Goal: Complete application form

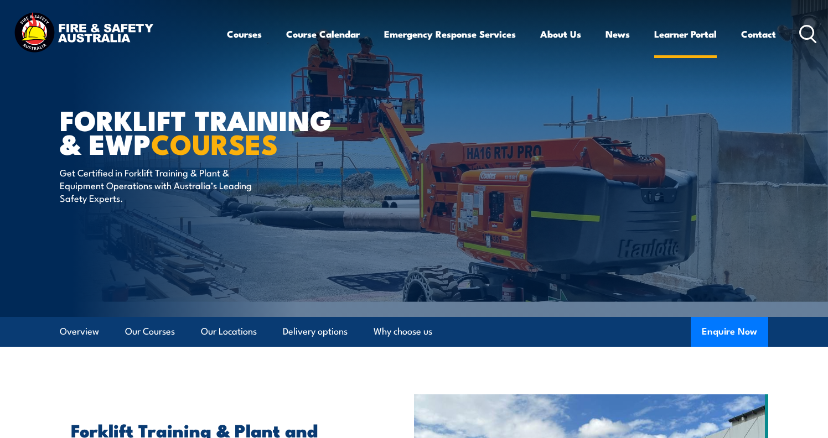
click at [673, 33] on link "Learner Portal" at bounding box center [685, 33] width 63 height 29
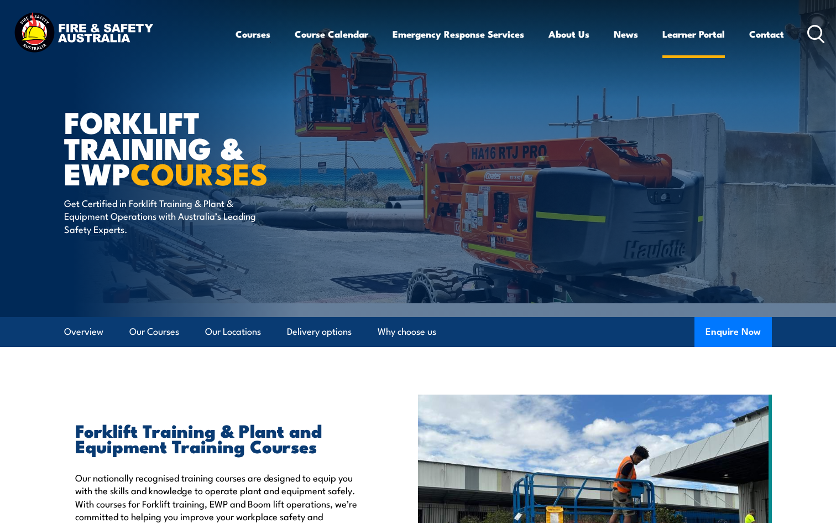
click at [677, 33] on link "Learner Portal" at bounding box center [694, 33] width 63 height 29
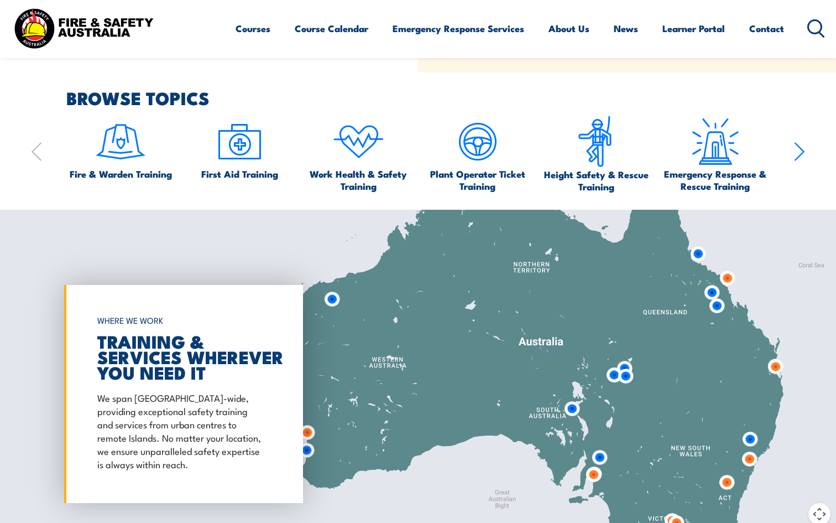
scroll to position [756, 0]
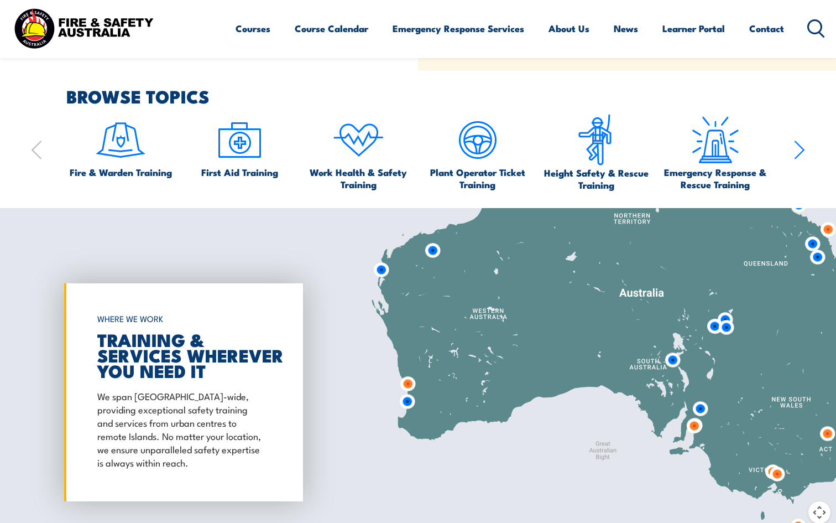
drag, startPoint x: 363, startPoint y: 362, endPoint x: 464, endPoint y: 314, distance: 111.1
click at [464, 314] on div at bounding box center [418, 392] width 836 height 368
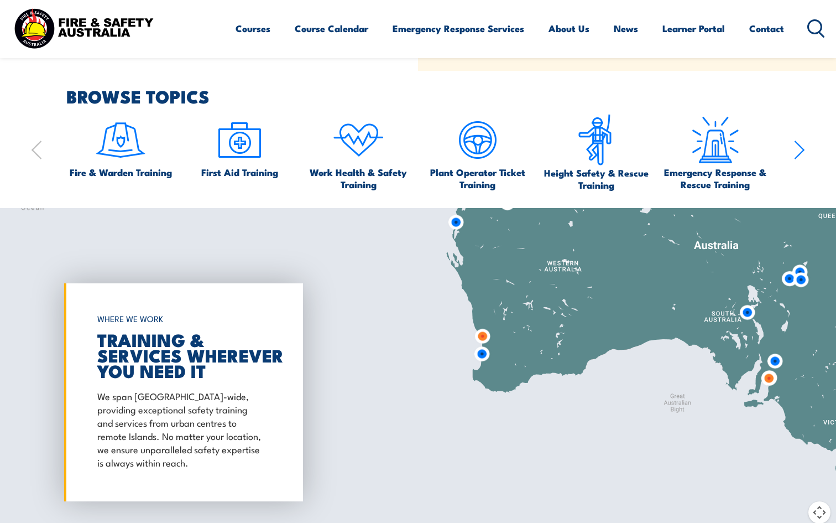
drag, startPoint x: 464, startPoint y: 314, endPoint x: 533, endPoint y: 257, distance: 89.6
click at [533, 257] on div at bounding box center [418, 392] width 836 height 368
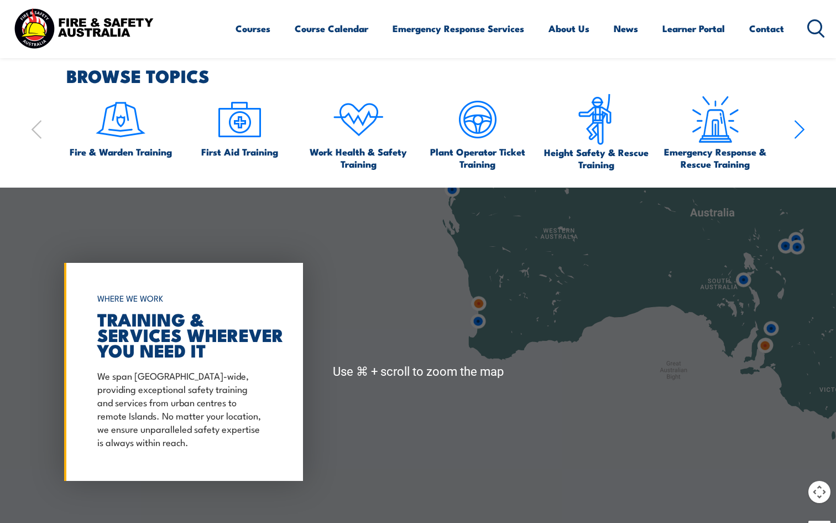
scroll to position [778, 0]
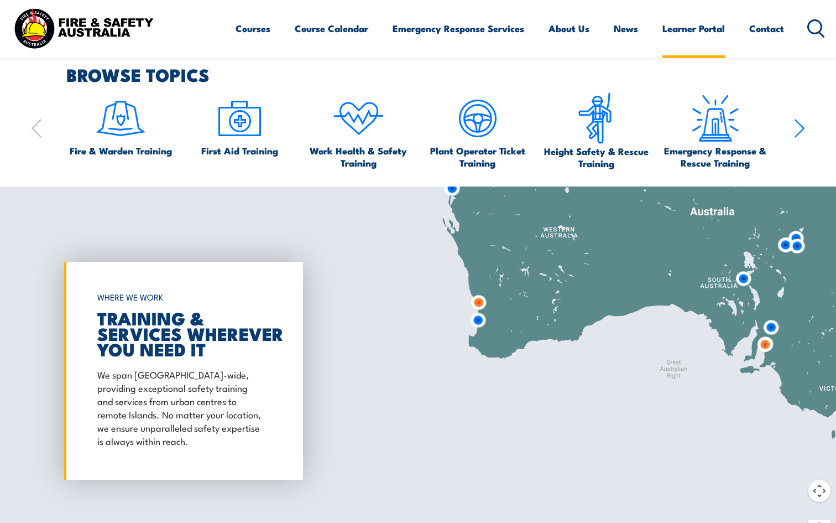
click at [691, 31] on link "Learner Portal" at bounding box center [694, 28] width 63 height 29
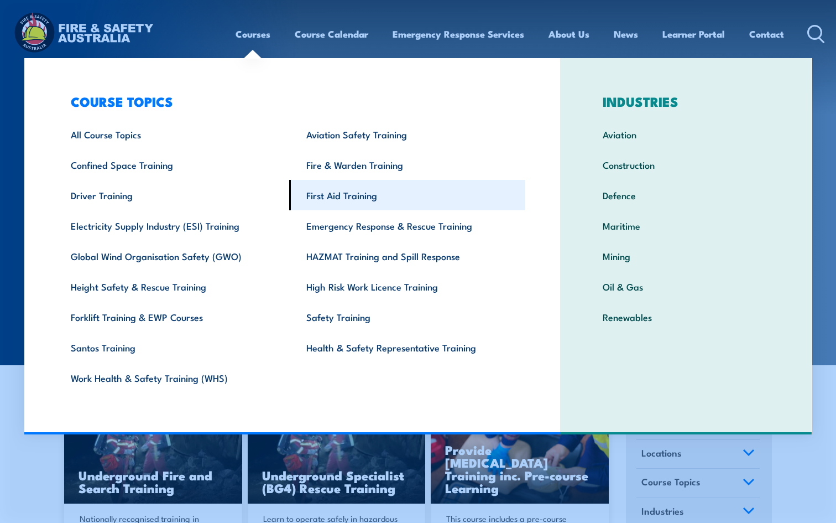
click at [329, 189] on link "First Aid Training" at bounding box center [407, 195] width 236 height 30
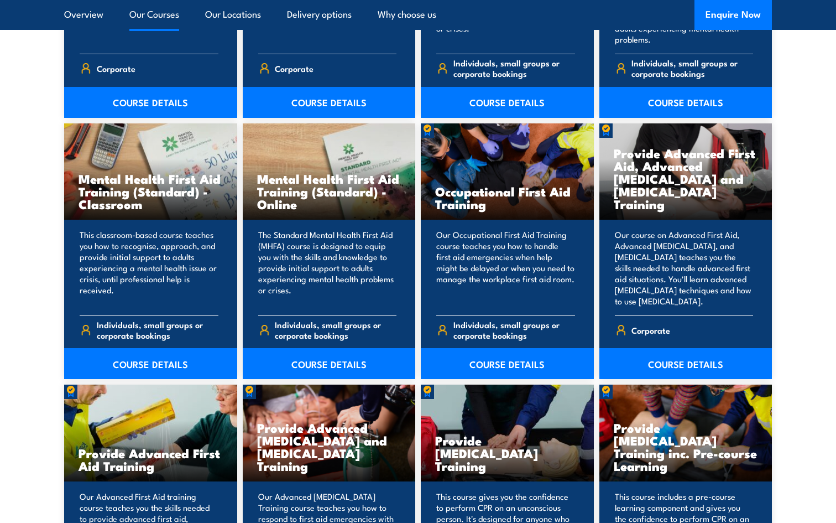
scroll to position [1070, 0]
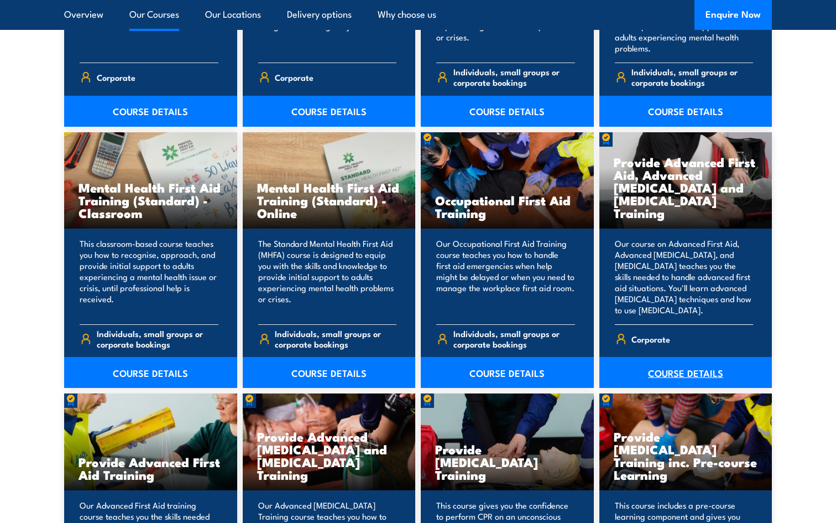
click at [676, 369] on link "COURSE DETAILS" at bounding box center [686, 372] width 173 height 31
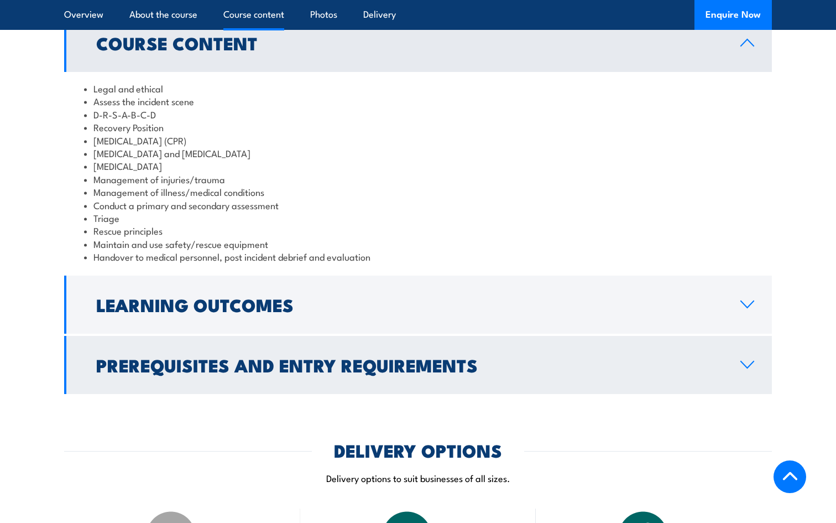
scroll to position [1073, 0]
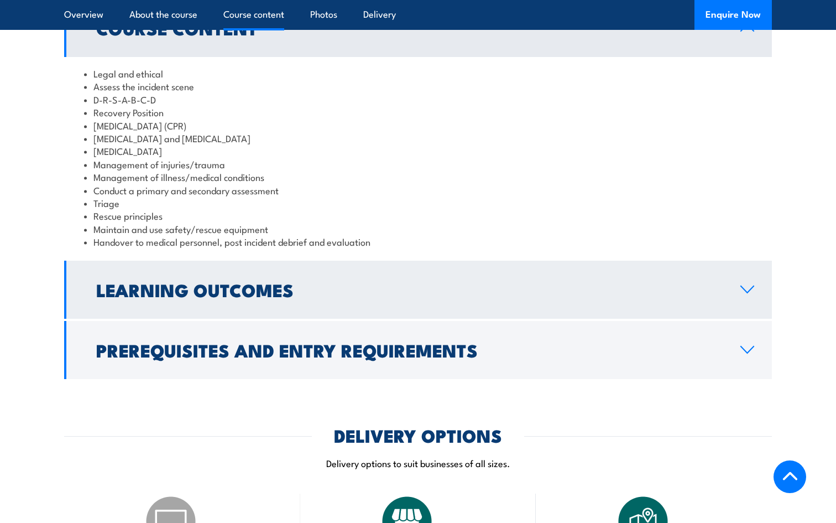
click at [227, 302] on link "Learning Outcomes" at bounding box center [418, 290] width 708 height 58
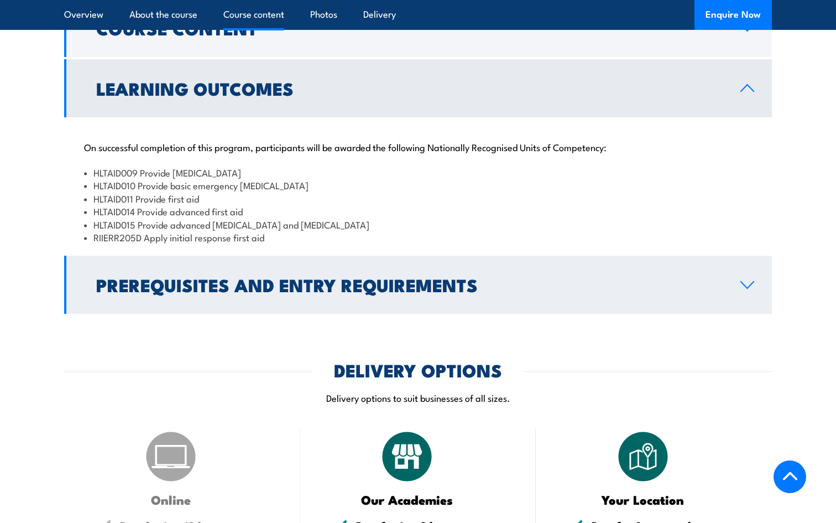
click at [227, 302] on link "Prerequisites and Entry Requirements" at bounding box center [418, 285] width 708 height 58
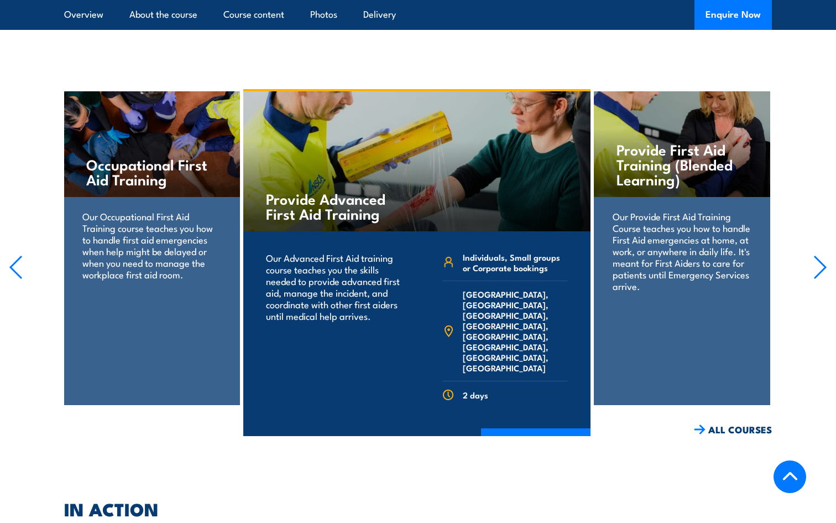
scroll to position [1817, 0]
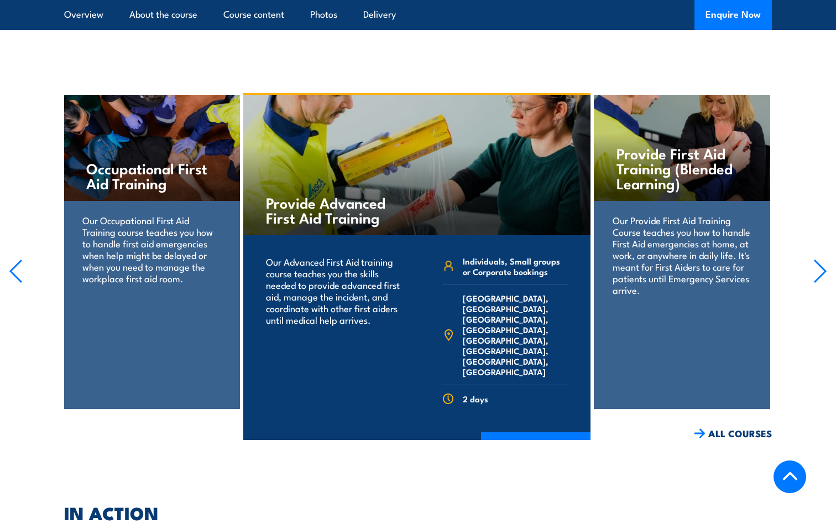
click at [820, 259] on icon "button" at bounding box center [821, 271] width 14 height 24
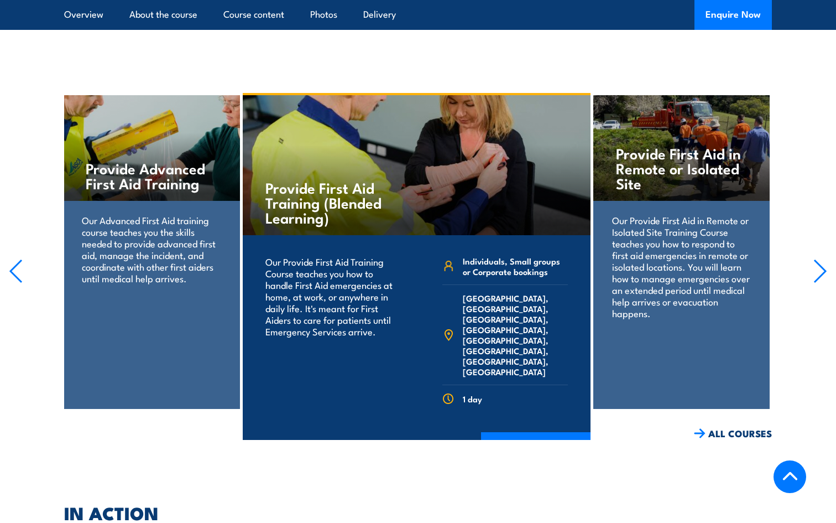
click at [820, 259] on icon "button" at bounding box center [821, 271] width 14 height 24
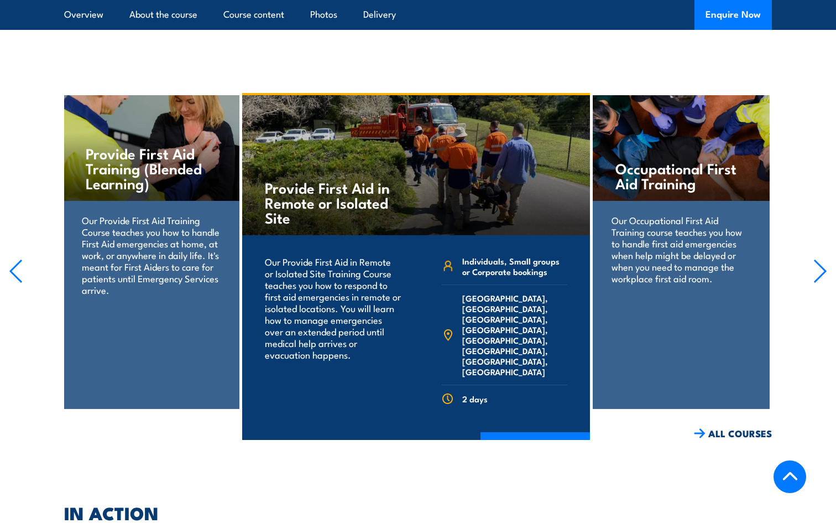
click at [820, 259] on icon "button" at bounding box center [821, 271] width 14 height 24
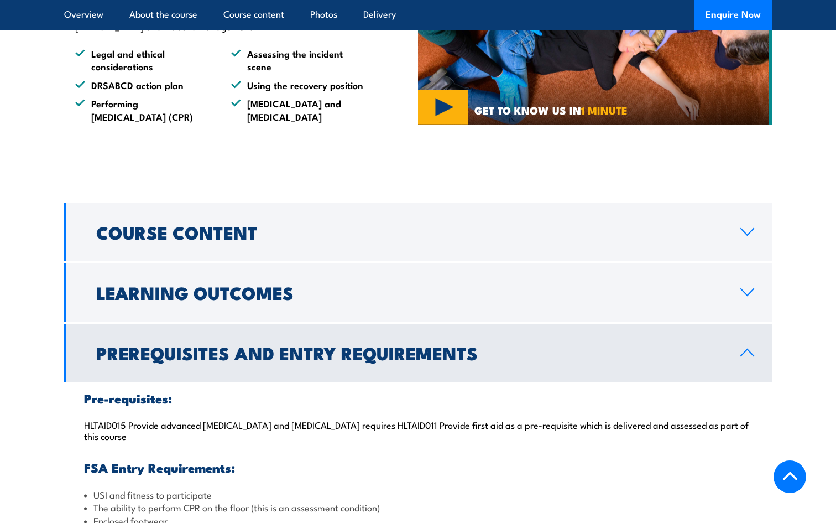
scroll to position [799, 0]
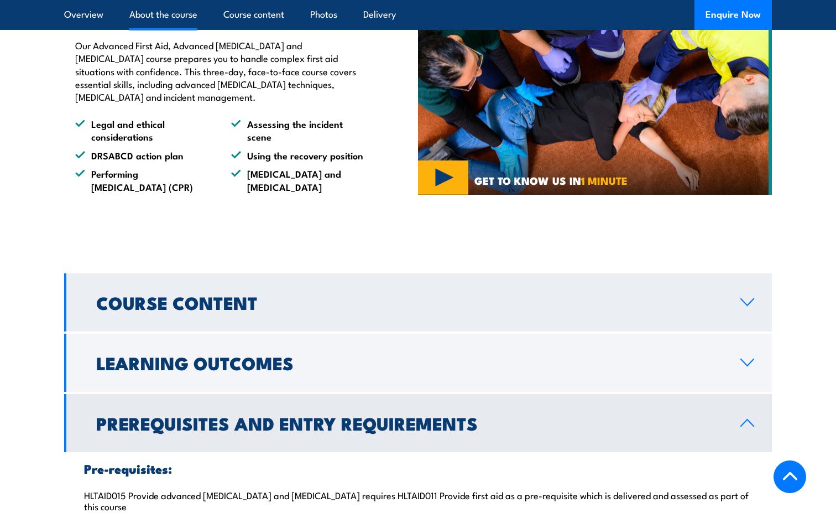
click at [642, 297] on h2 "Course Content" at bounding box center [409, 301] width 627 height 15
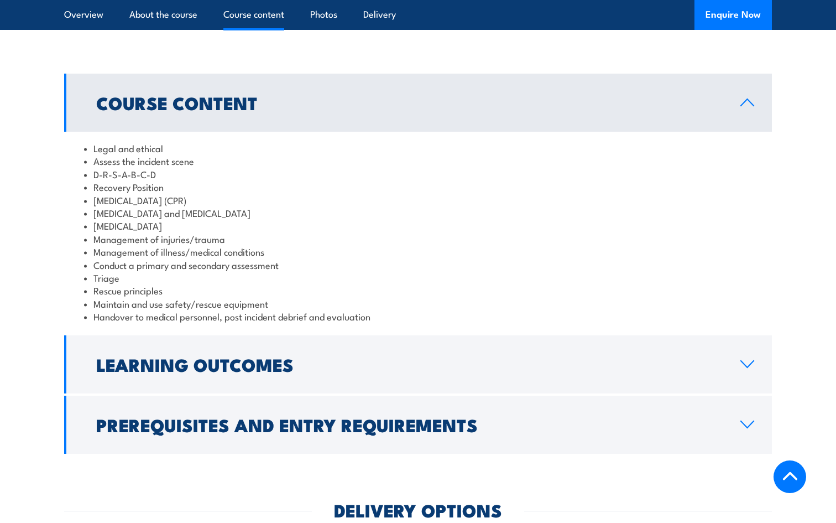
scroll to position [1001, 0]
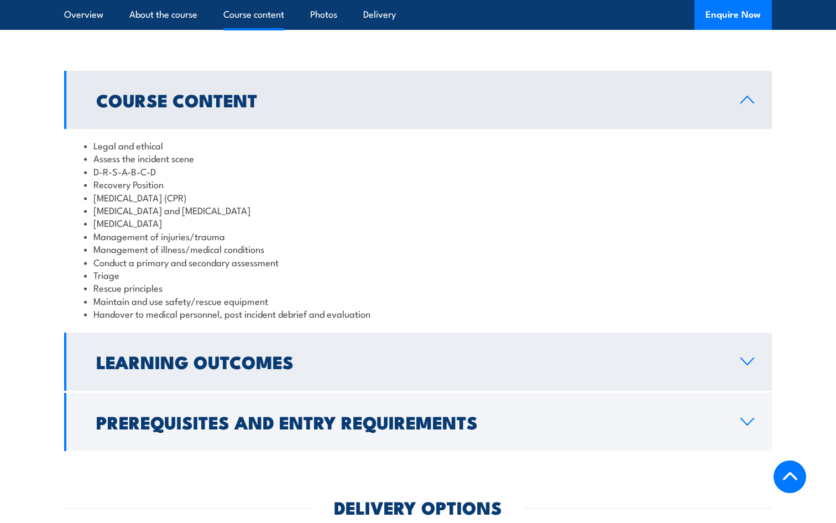
click at [341, 365] on h2 "Learning Outcomes" at bounding box center [409, 361] width 627 height 15
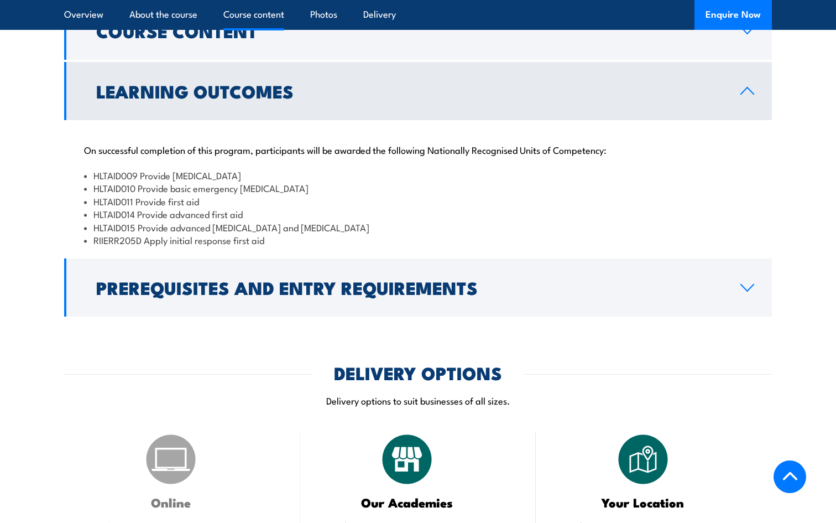
scroll to position [1071, 0]
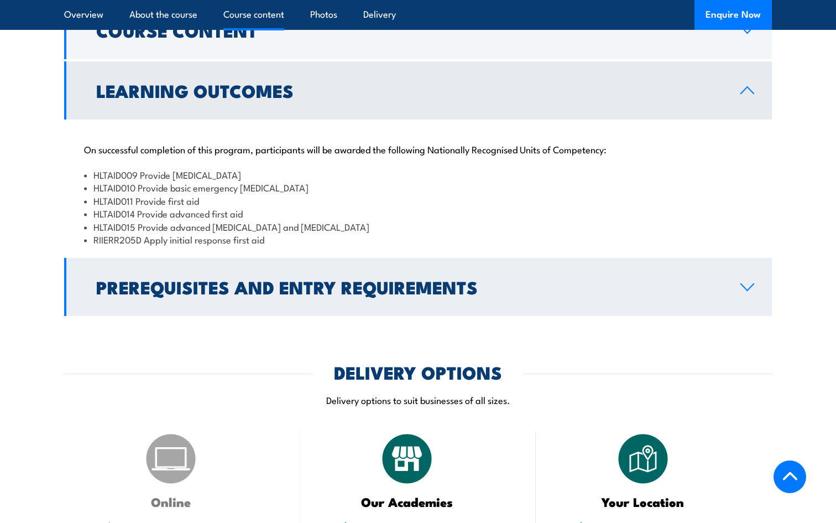
click at [320, 294] on h2 "Prerequisites and Entry Requirements" at bounding box center [409, 286] width 627 height 15
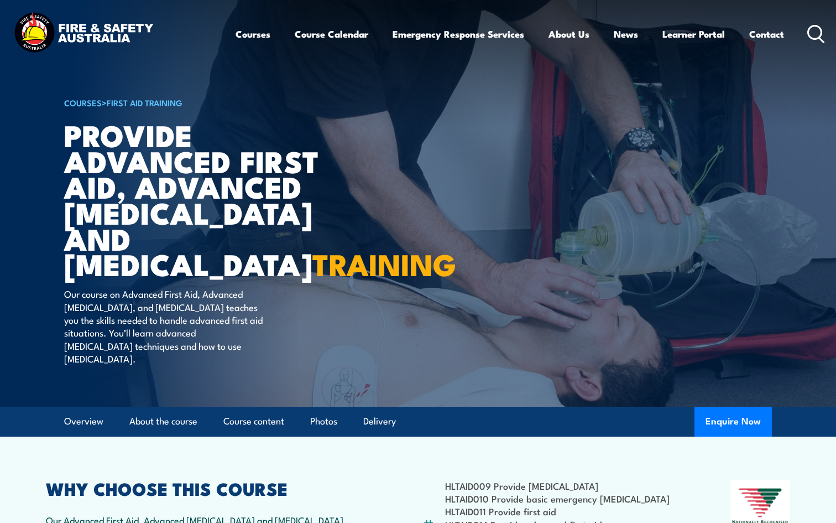
scroll to position [0, 0]
click at [337, 430] on link "Photos" at bounding box center [323, 421] width 27 height 29
click at [338, 35] on link "Course Calendar" at bounding box center [332, 33] width 74 height 29
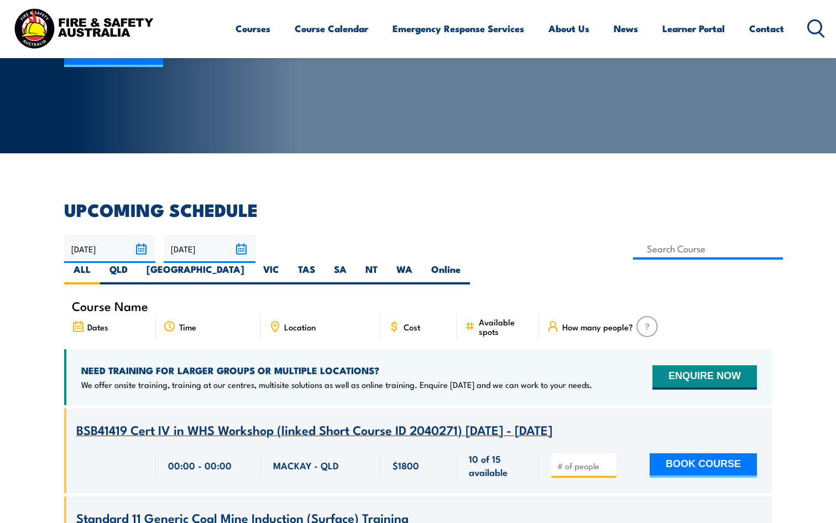
scroll to position [171, 0]
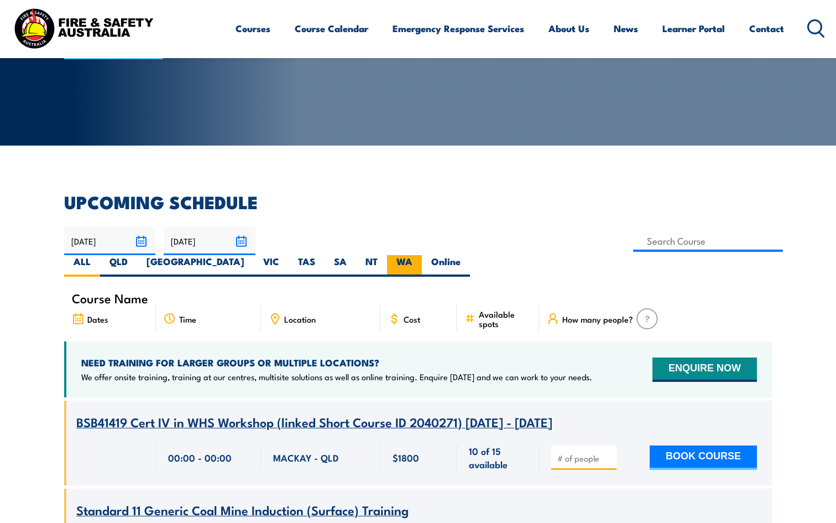
click at [422, 255] on label "WA" at bounding box center [404, 266] width 35 height 22
click at [420, 255] on input "WA" at bounding box center [416, 258] width 7 height 7
radio input "true"
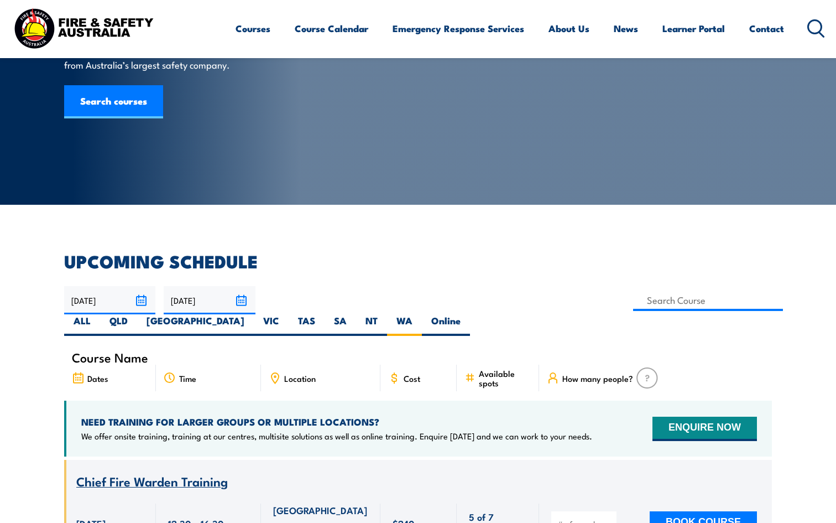
scroll to position [113, 0]
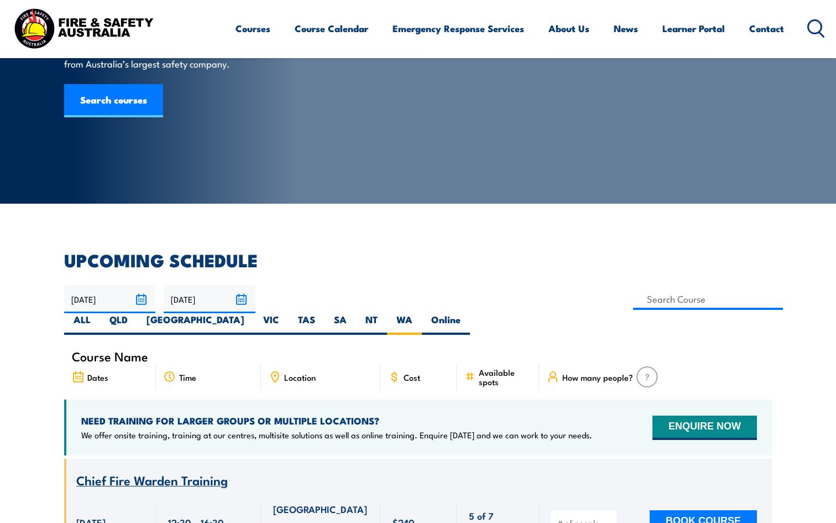
click at [103, 298] on input "[DATE]" at bounding box center [109, 299] width 91 height 28
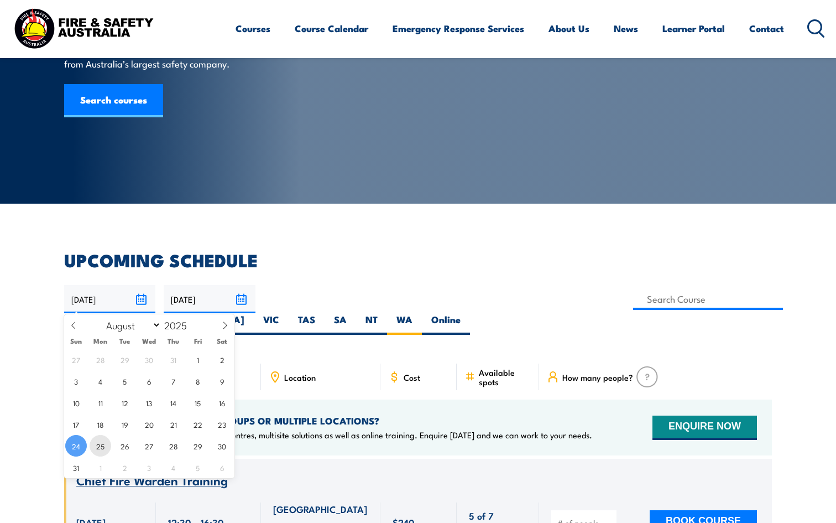
click at [93, 448] on span "25" at bounding box center [101, 446] width 22 height 22
type input "[DATE]"
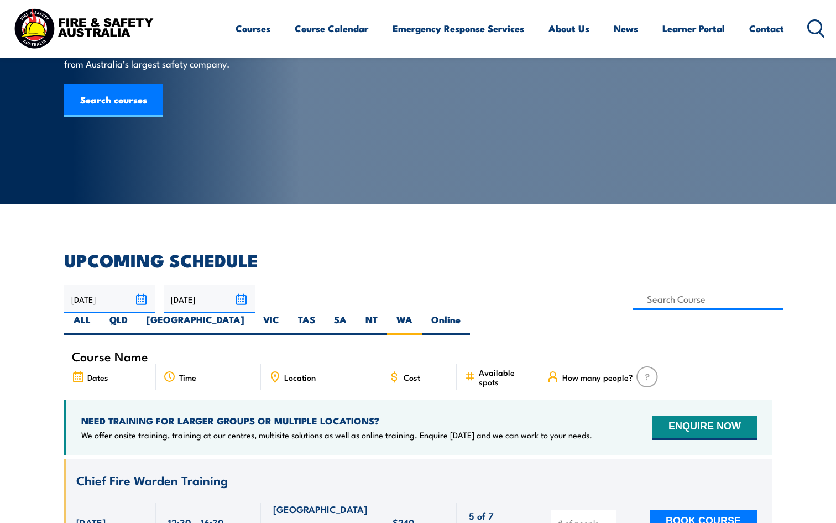
click at [115, 300] on input "25/08/2025" at bounding box center [109, 299] width 91 height 28
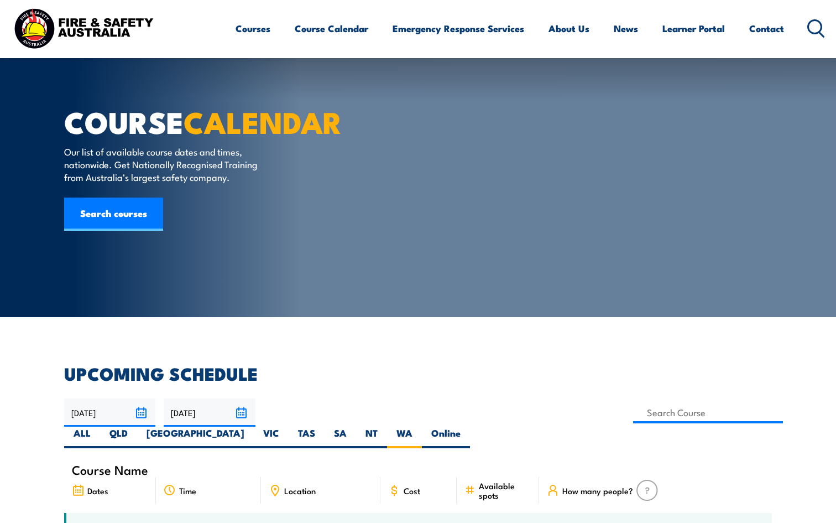
select select "7"
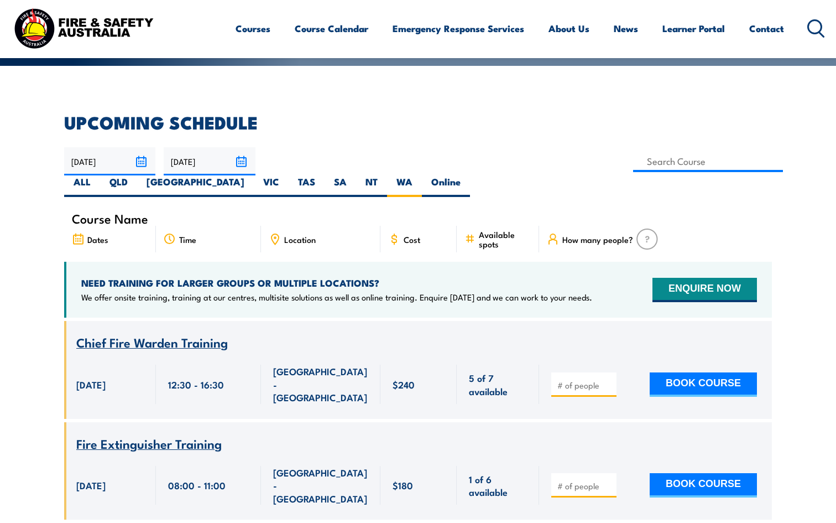
scroll to position [82, 0]
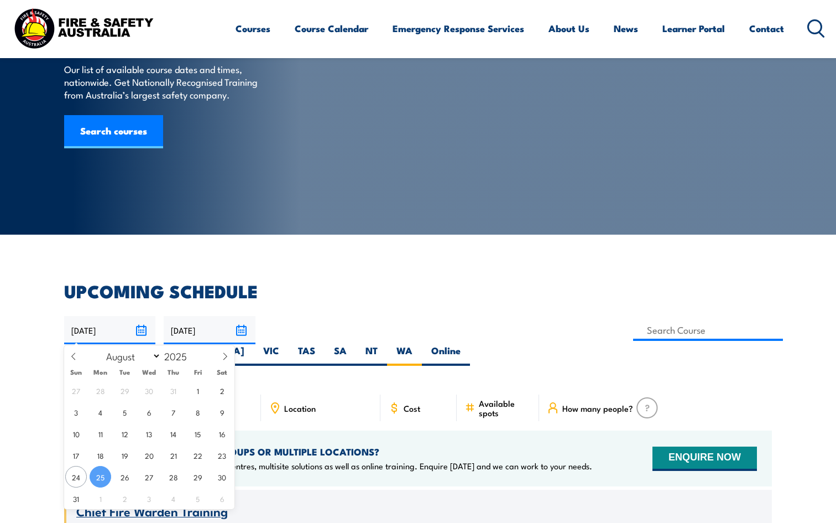
click at [101, 331] on input "25/08/2025" at bounding box center [109, 330] width 91 height 28
click at [124, 479] on span "26" at bounding box center [125, 477] width 22 height 22
type input "26/08/2025"
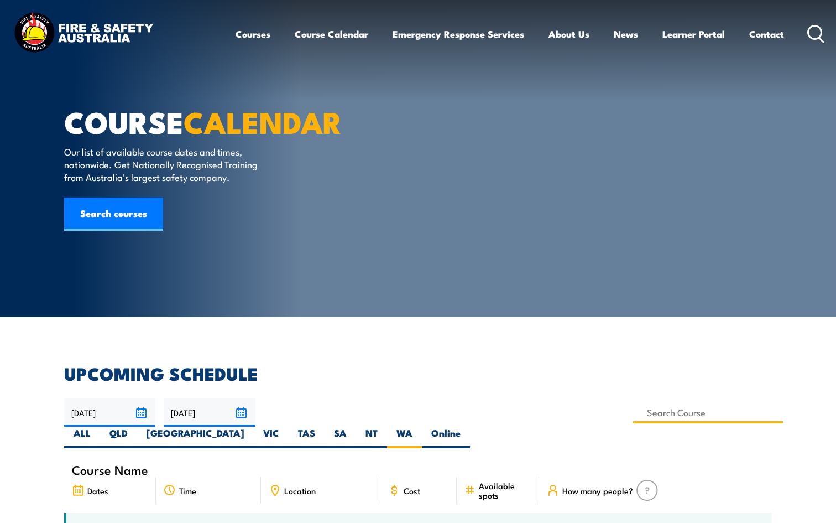
click at [633, 414] on input at bounding box center [708, 413] width 150 height 22
type input "Provide Advanced First Aid Training"
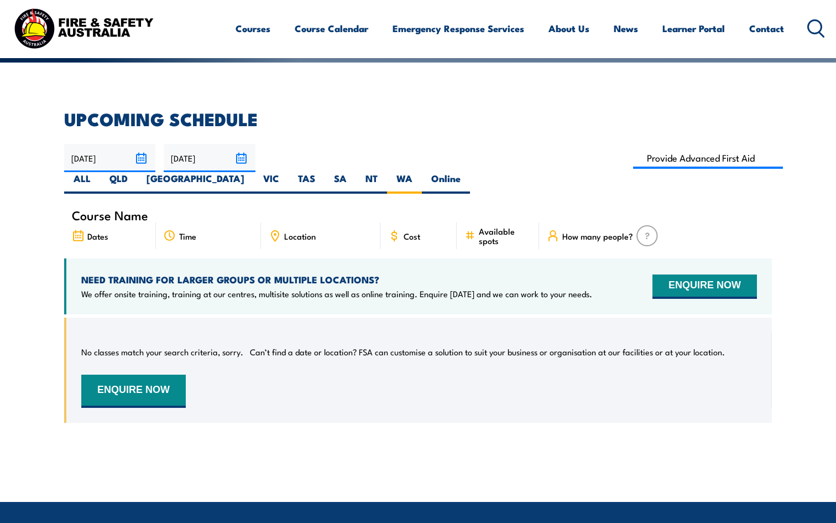
scroll to position [245, 0]
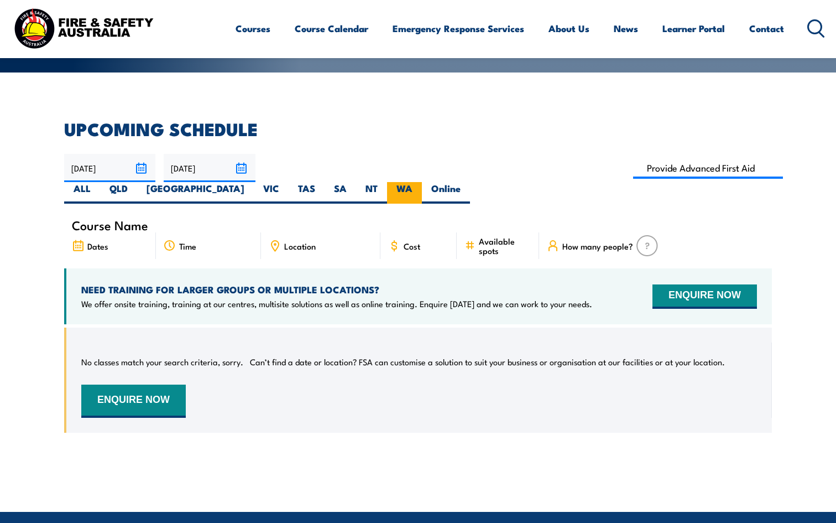
click at [422, 182] on label "WA" at bounding box center [404, 193] width 35 height 22
click at [420, 182] on input "WA" at bounding box center [416, 185] width 7 height 7
click at [633, 171] on input at bounding box center [708, 168] width 150 height 22
type input "Provide Advanced First Aid Training"
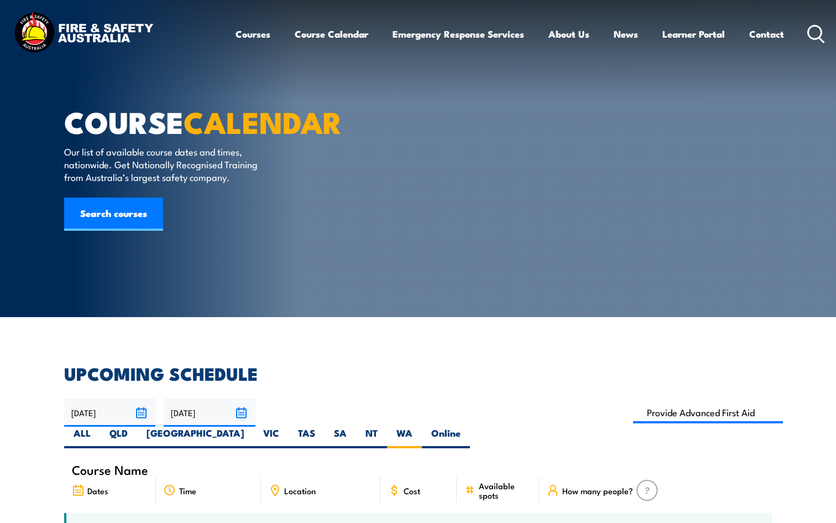
scroll to position [0, 0]
click at [763, 38] on link "Contact" at bounding box center [767, 33] width 35 height 29
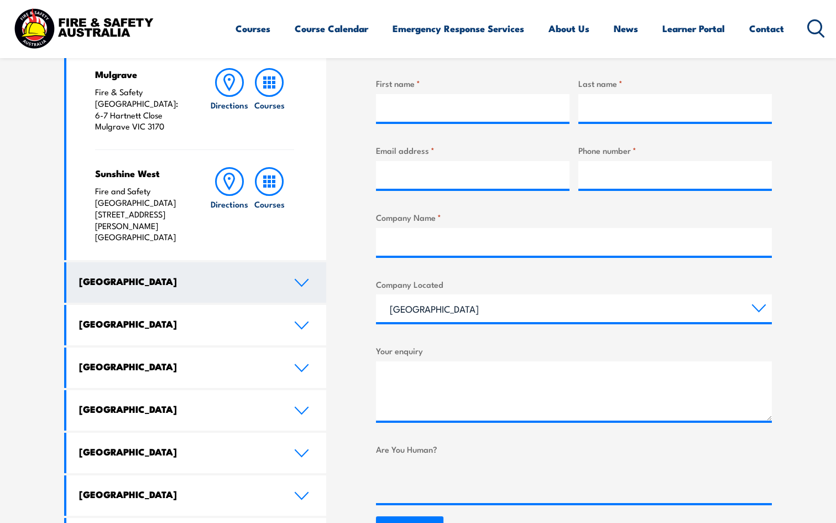
scroll to position [432, 0]
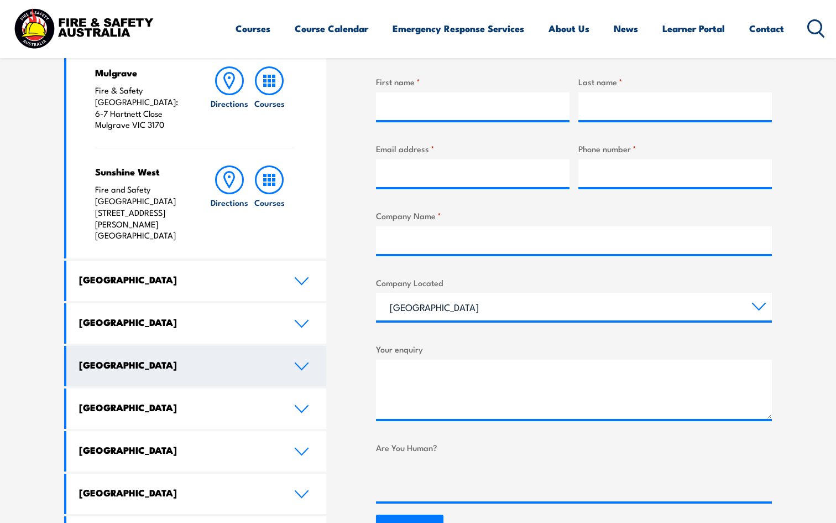
click at [285, 346] on link "[GEOGRAPHIC_DATA]" at bounding box center [196, 366] width 260 height 40
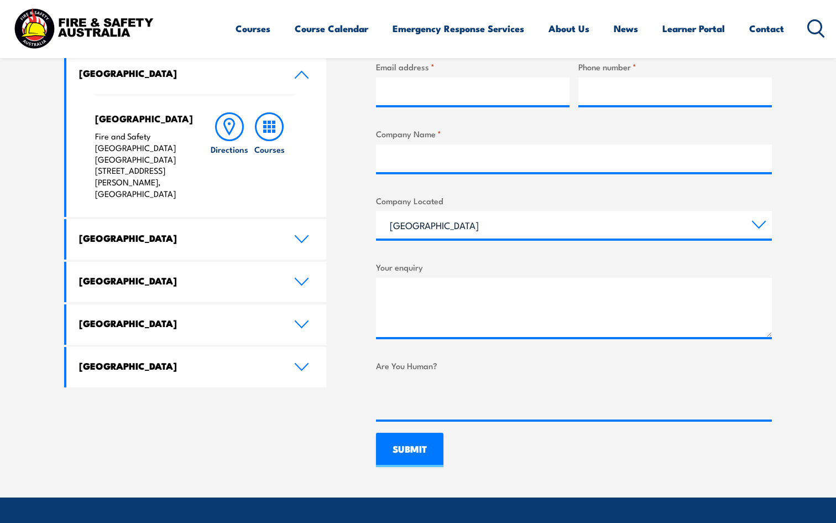
scroll to position [516, 0]
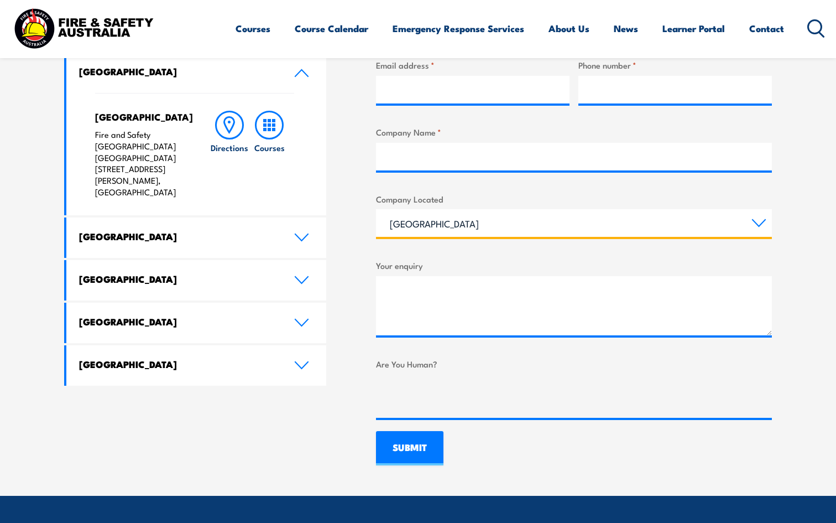
select select "[GEOGRAPHIC_DATA]"
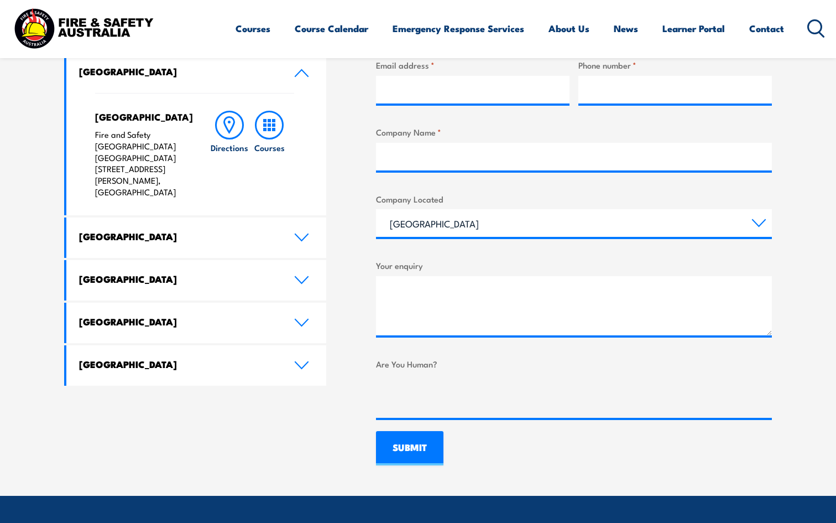
click at [363, 204] on div "LOCATIONS NEAR YOU [GEOGRAPHIC_DATA][PERSON_NAME] Fire & Safety [GEOGRAPHIC_DAT…" at bounding box center [418, 177] width 708 height 576
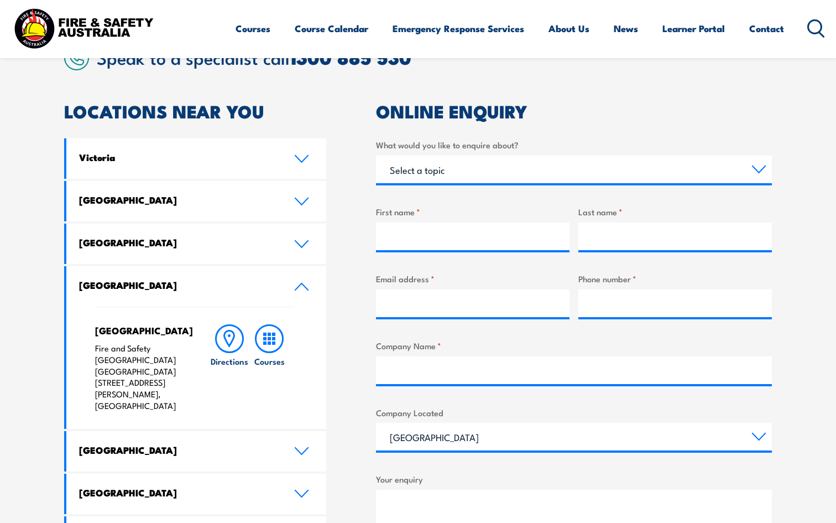
scroll to position [302, 0]
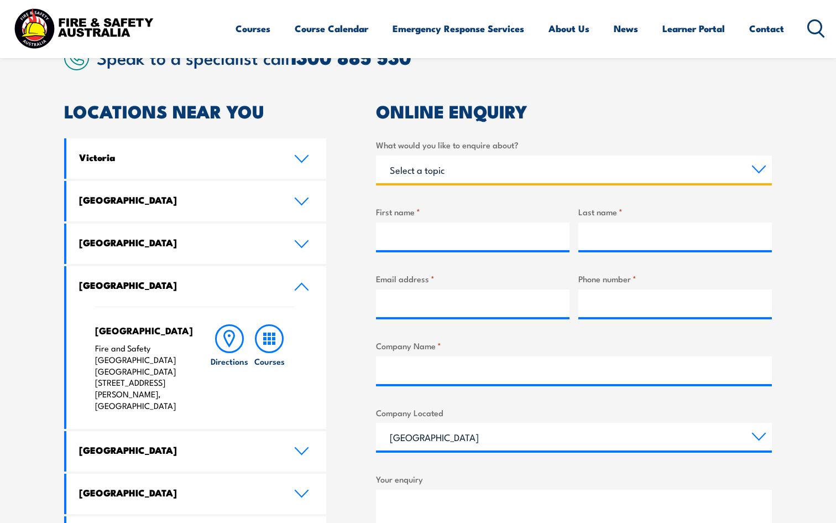
select select "Training"
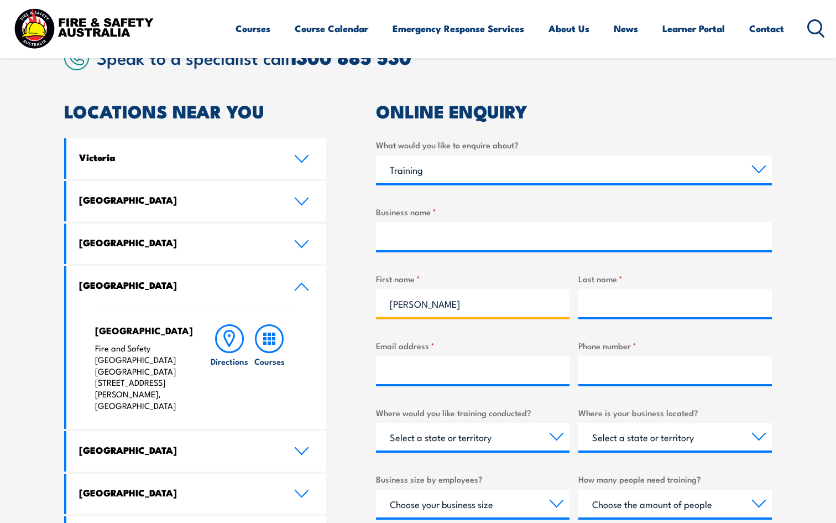
type input "[PERSON_NAME]"
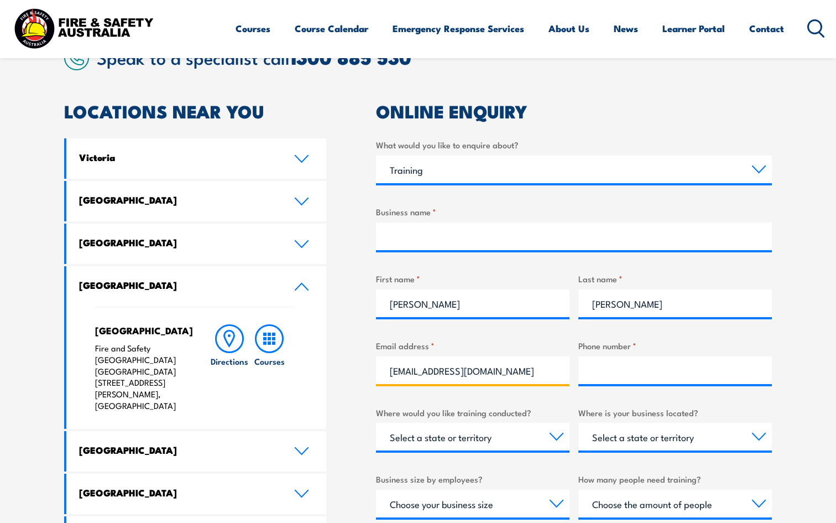
type input "[EMAIL_ADDRESS][DOMAIN_NAME]"
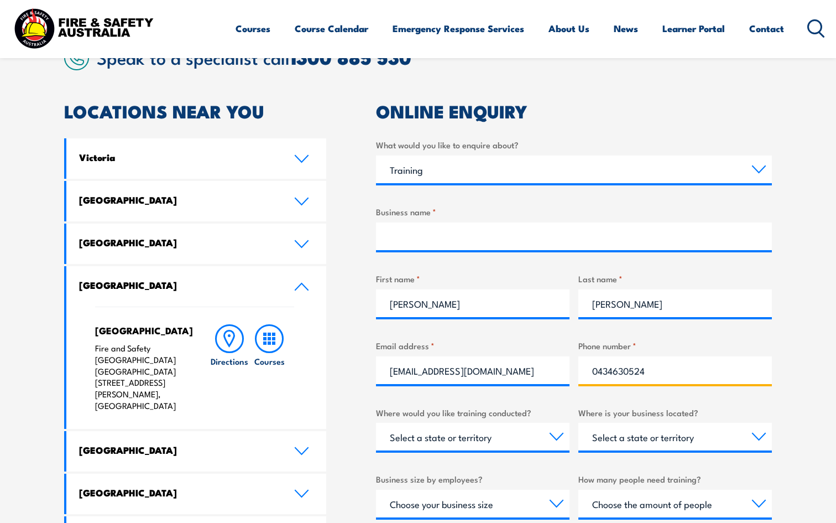
type input "0434630524"
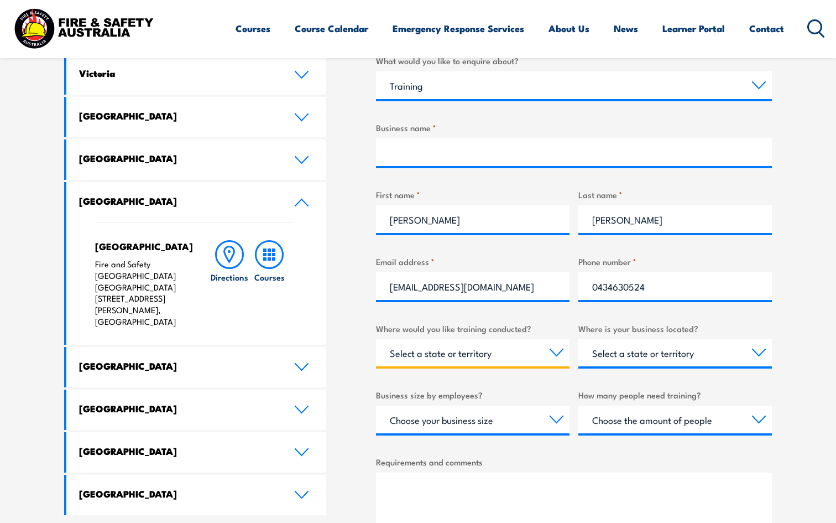
scroll to position [417, 0]
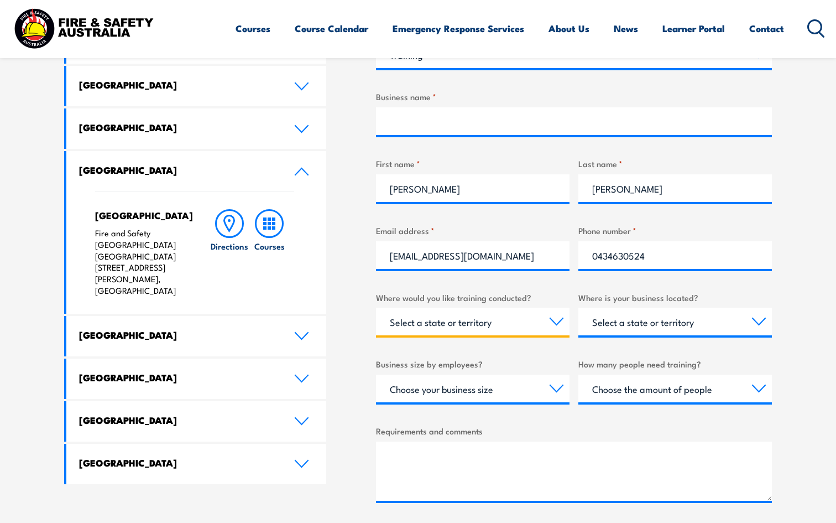
select select "WA"
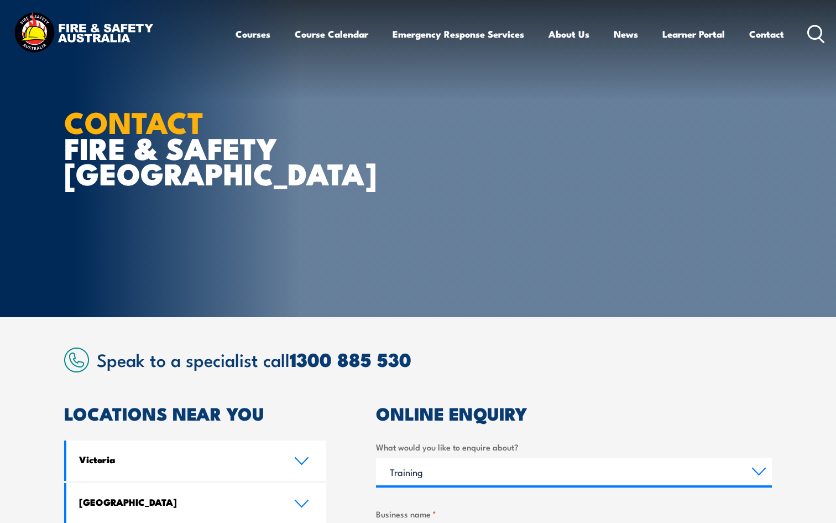
scroll to position [0, 0]
